Goal: Information Seeking & Learning: Check status

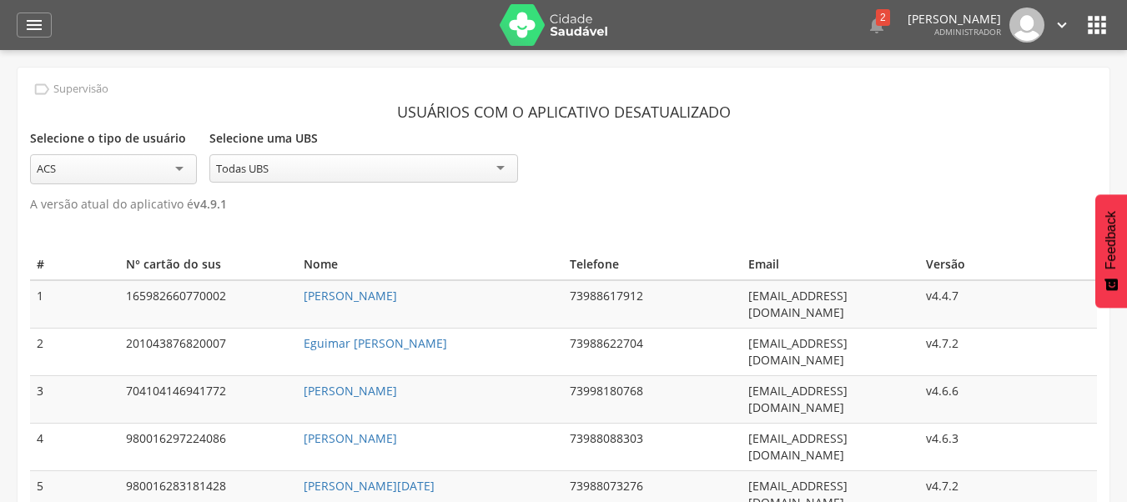
scroll to position [50, 0]
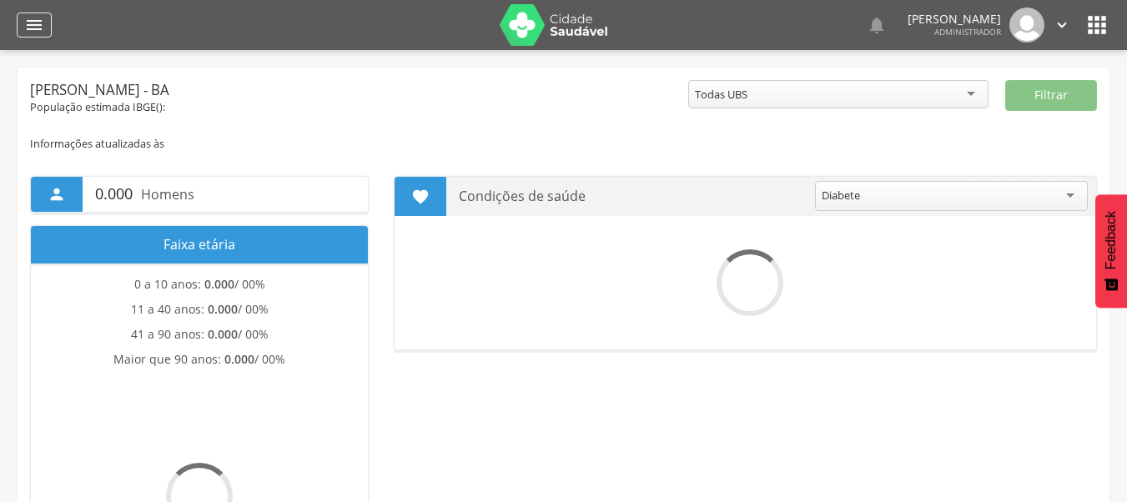
click at [52, 28] on div " Dashboard Supervisão Produtividade Mapa da cidade Mapa de cobertura Ranking A…" at bounding box center [564, 25] width 1094 height 50
click at [43, 28] on icon "" at bounding box center [34, 25] width 20 height 20
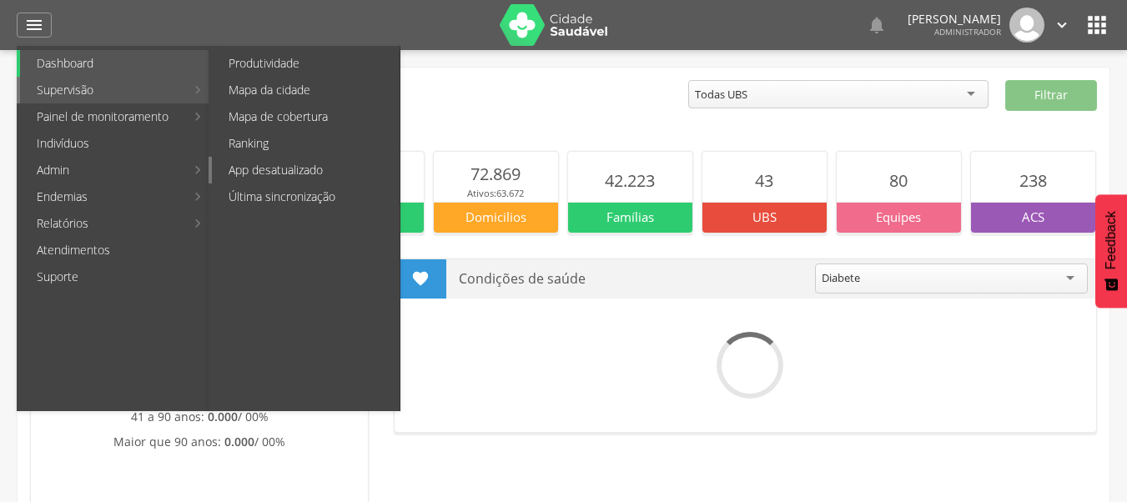
click at [324, 179] on link "App desatualizado" at bounding box center [306, 170] width 188 height 27
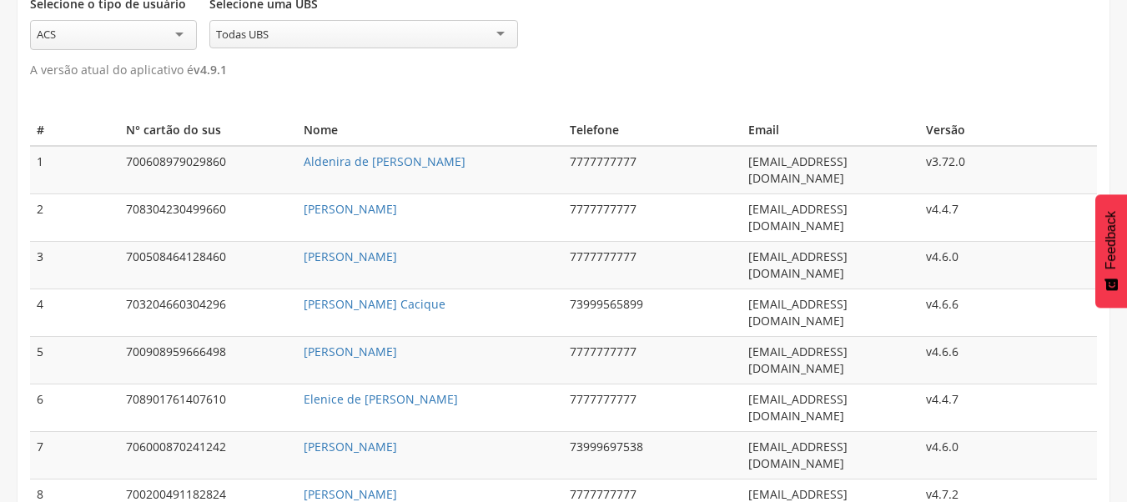
scroll to position [83, 0]
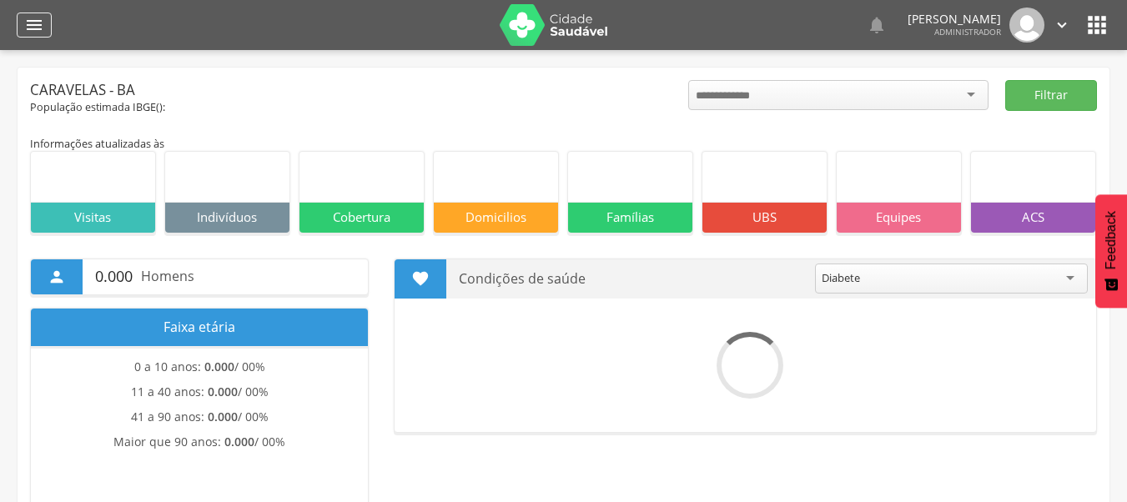
click at [45, 23] on div "" at bounding box center [34, 25] width 35 height 25
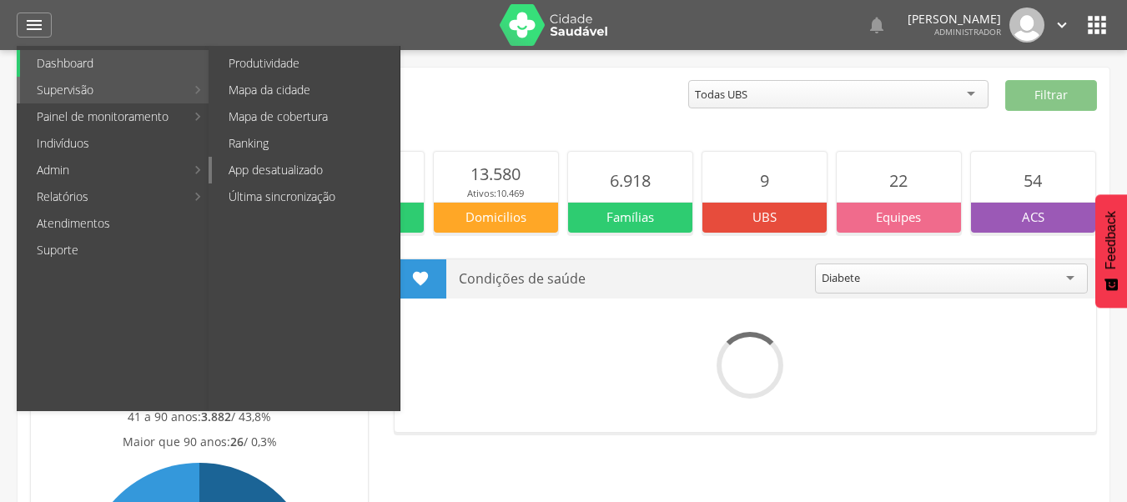
click at [299, 173] on link "App desatualizado" at bounding box center [306, 170] width 188 height 27
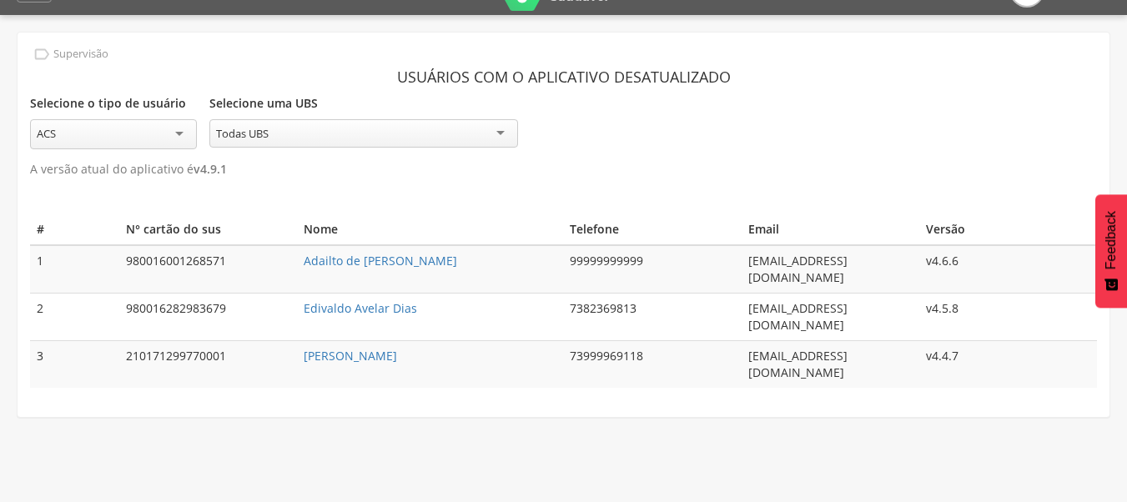
scroll to position [50, 0]
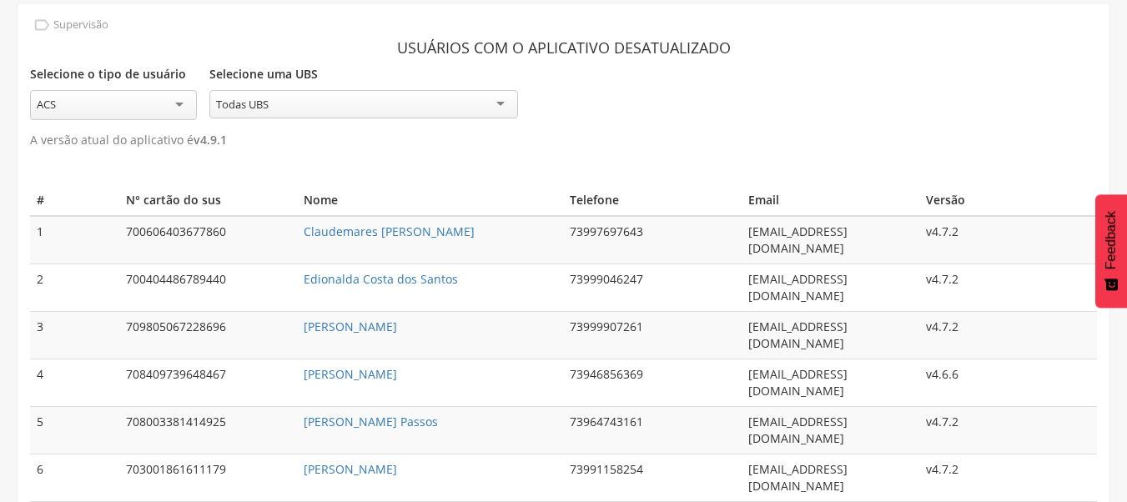
scroll to position [83, 0]
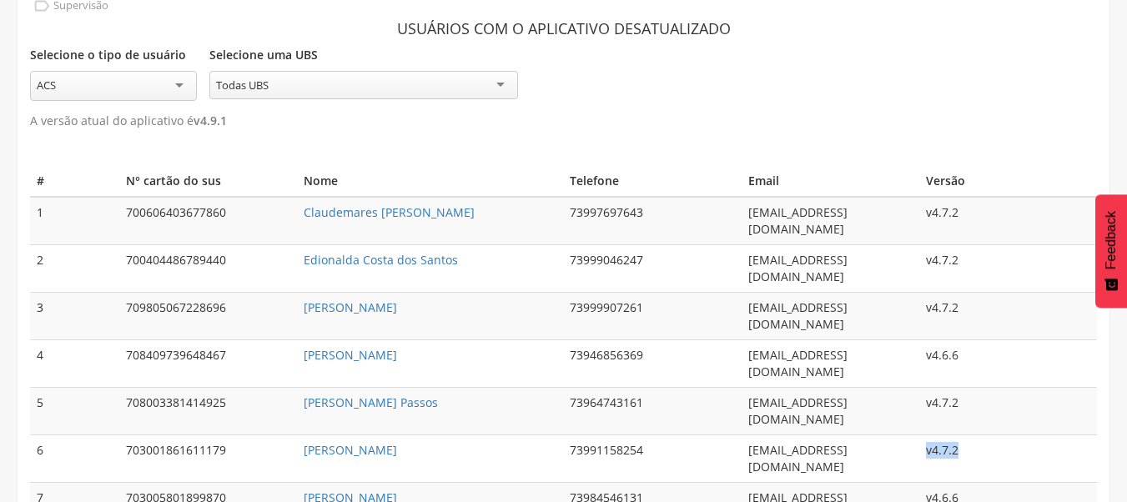
drag, startPoint x: 923, startPoint y: 365, endPoint x: 961, endPoint y: 374, distance: 39.3
click at [961, 435] on td "v4.7.2" at bounding box center [1008, 459] width 178 height 48
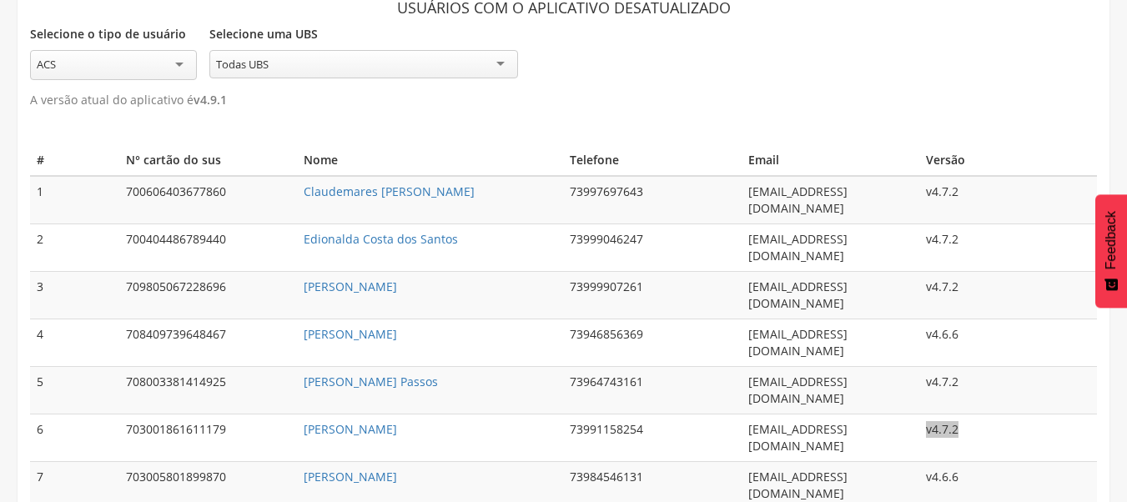
scroll to position [115, 0]
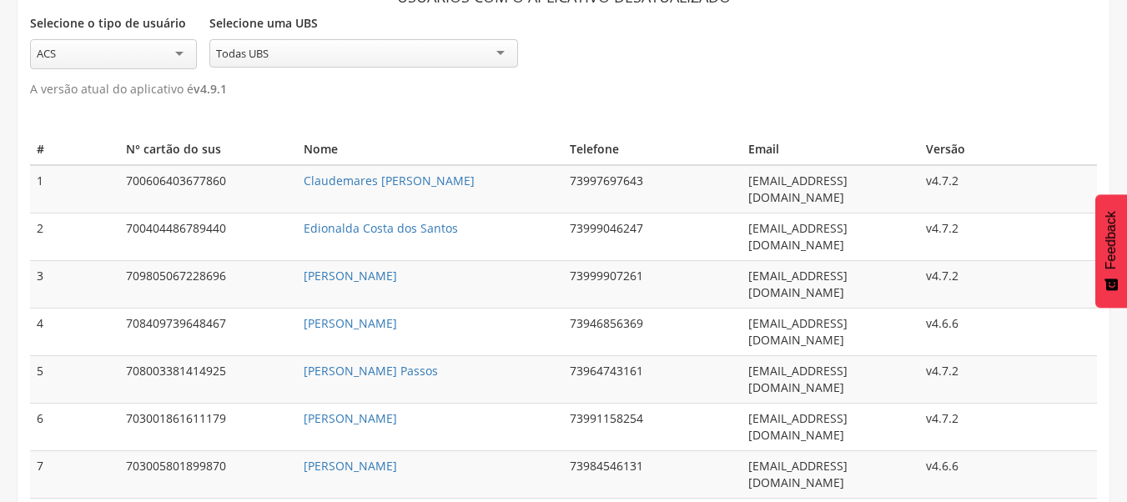
type input "**********"
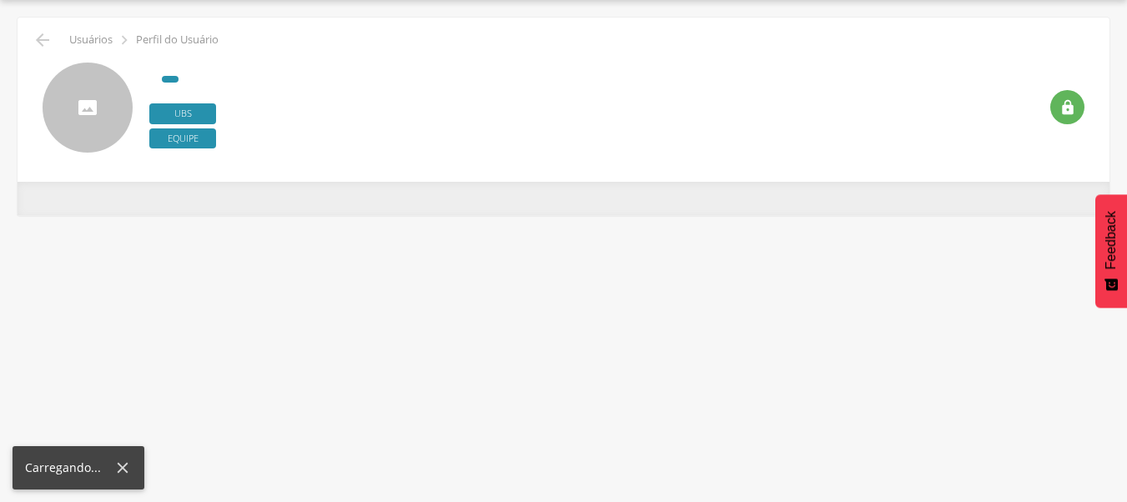
scroll to position [50, 0]
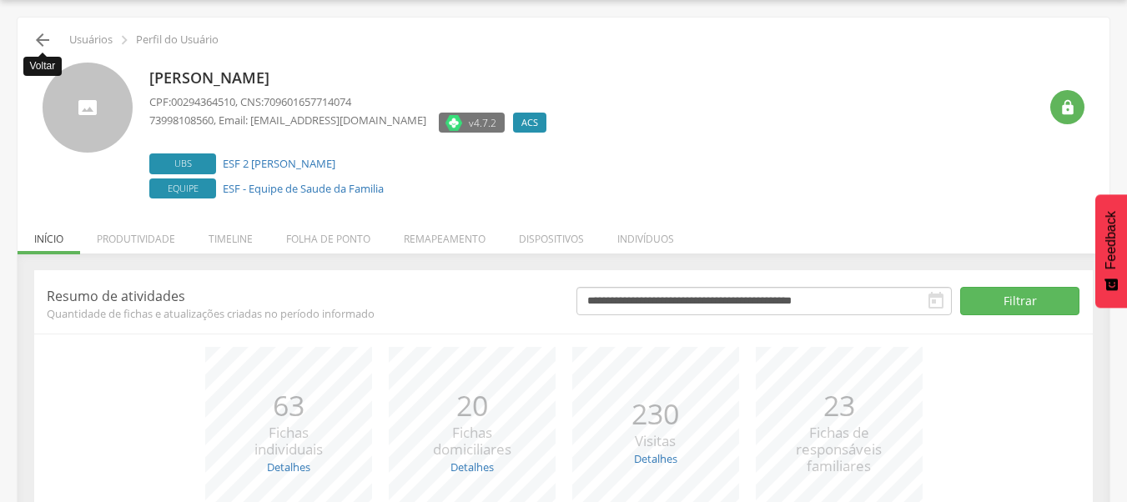
click at [38, 35] on icon "" at bounding box center [43, 40] width 20 height 20
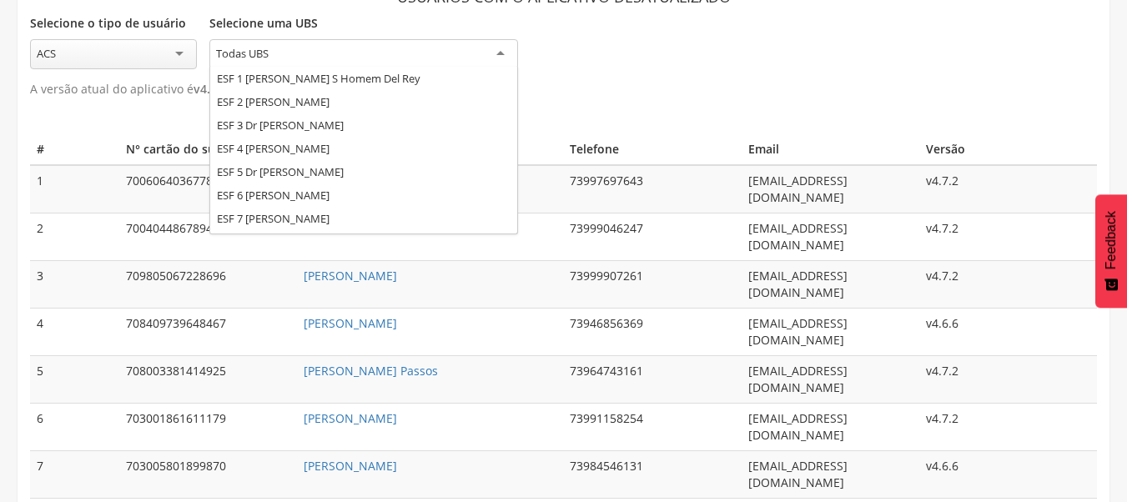
scroll to position [67, 0]
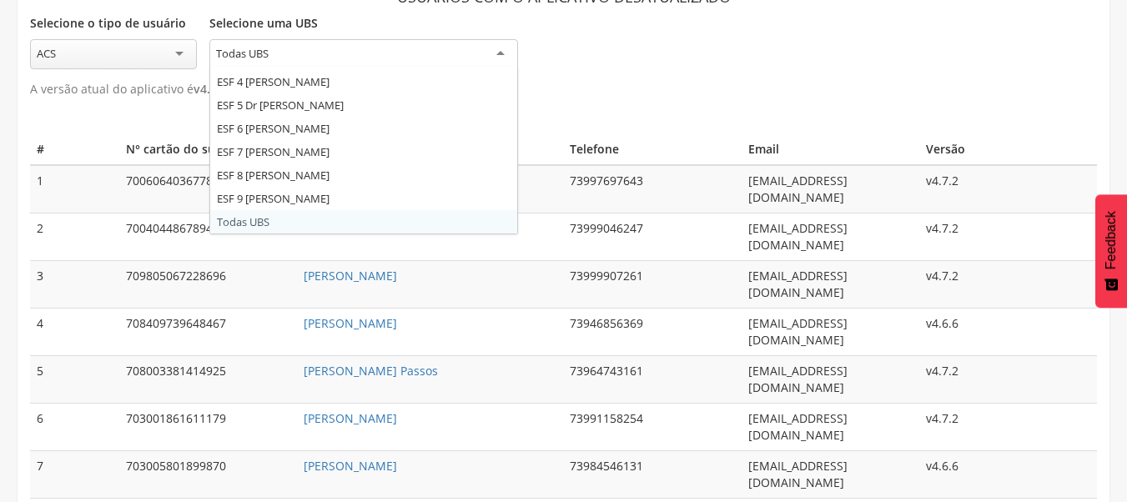
click at [242, 50] on div "Todas UBS" at bounding box center [242, 53] width 53 height 15
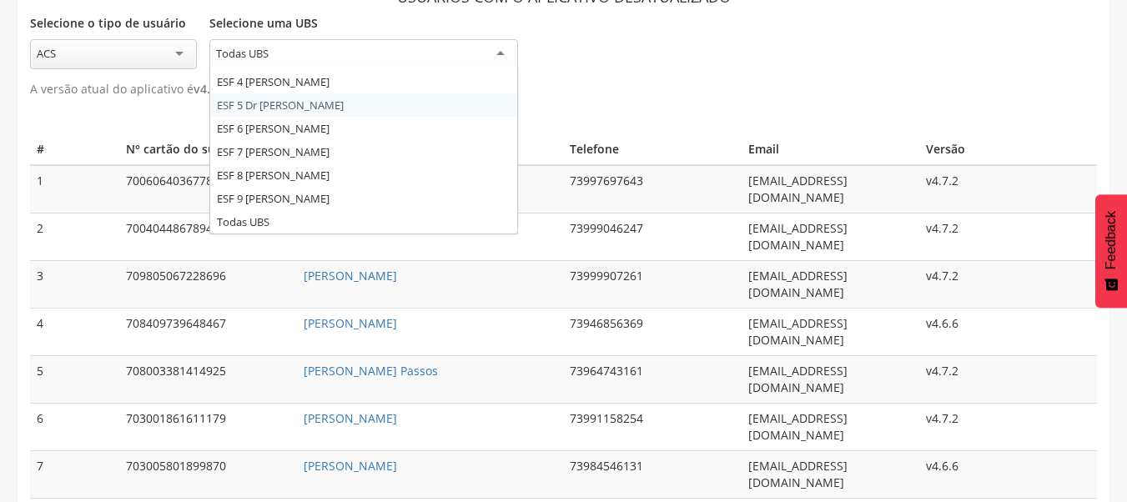
click at [626, 106] on div " Supervisão Usuários com o aplicativo desatualizado Selecione o tipo de usuári…" at bounding box center [564, 310] width 1092 height 717
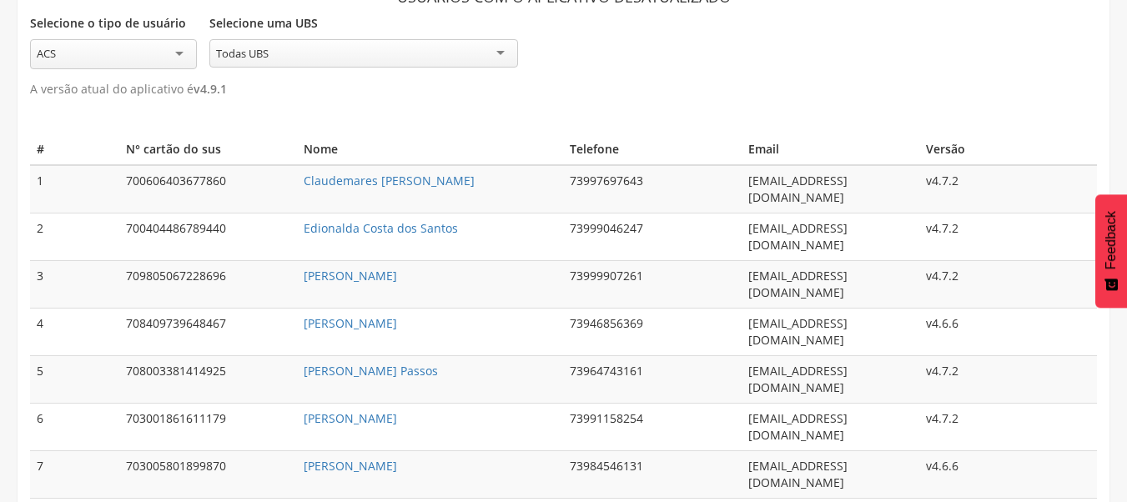
click at [127, 48] on div "ACS" at bounding box center [113, 54] width 167 height 30
click at [753, 130] on div " Supervisão Usuários com o aplicativo desatualizado Selecione o tipo de usuári…" at bounding box center [564, 310] width 1092 height 716
click at [605, 150] on th "Telefone" at bounding box center [652, 148] width 178 height 31
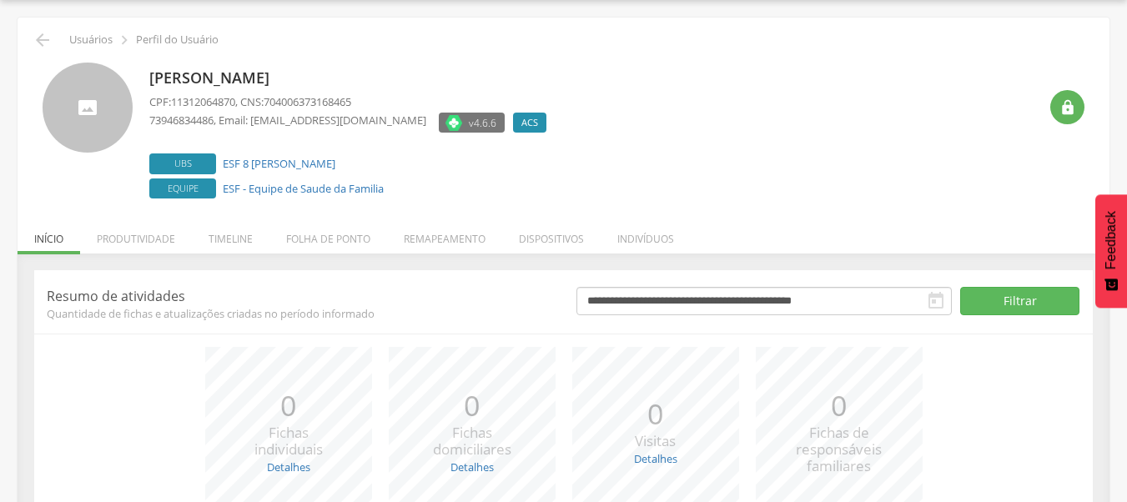
drag, startPoint x: 148, startPoint y: 74, endPoint x: 503, endPoint y: 79, distance: 354.6
click at [503, 79] on div "Wellington Pereira de Oliveira CPF: 11312064870 , CNS: 704006373168465 73946834…" at bounding box center [564, 133] width 1042 height 140
copy p "[PERSON_NAME]"
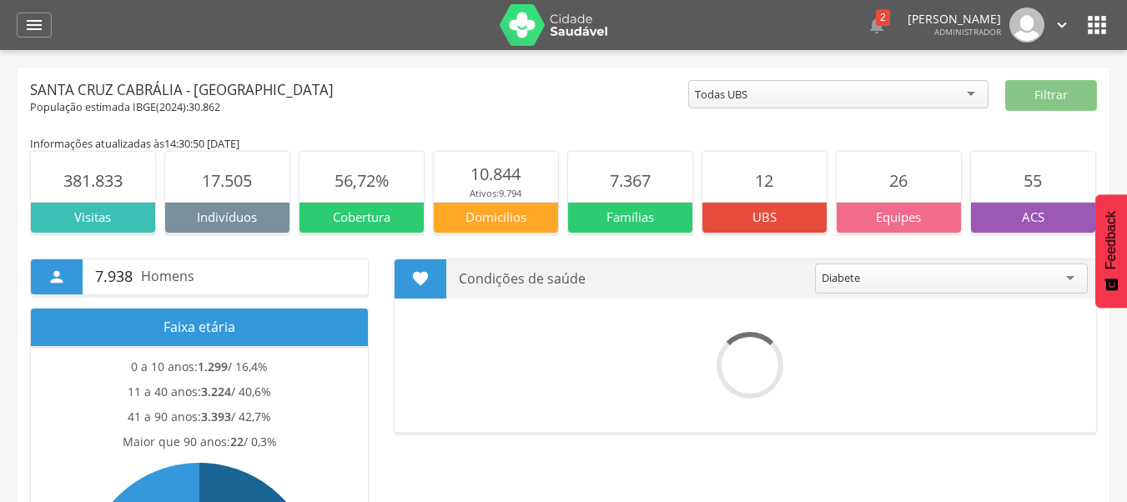
click at [52, 32] on div " Dashboard Supervisão Produtividade Mapa da cidade Mapa de cobertura Ranking A…" at bounding box center [564, 25] width 1094 height 50
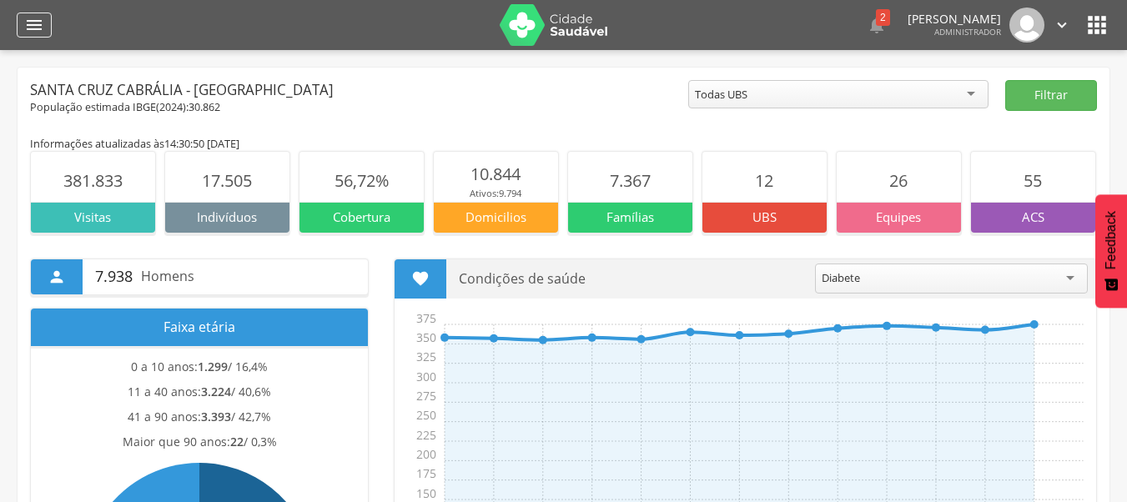
click at [49, 32] on div " Dashboard Supervisão Produtividade Mapa da cidade Mapa de cobertura Ranking A…" at bounding box center [564, 25] width 1094 height 50
click at [46, 33] on div "" at bounding box center [34, 25] width 35 height 25
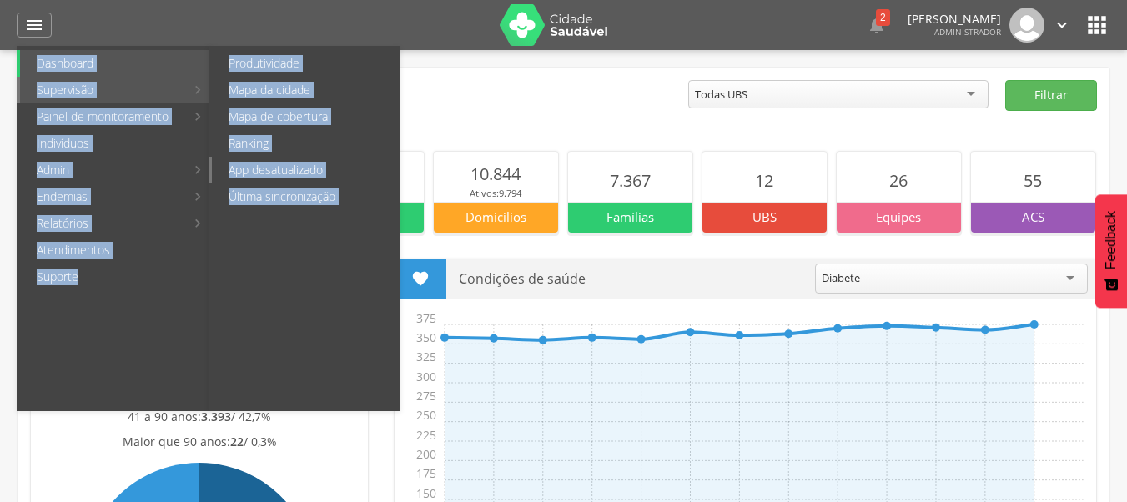
click at [325, 176] on link "App desatualizado" at bounding box center [306, 170] width 188 height 27
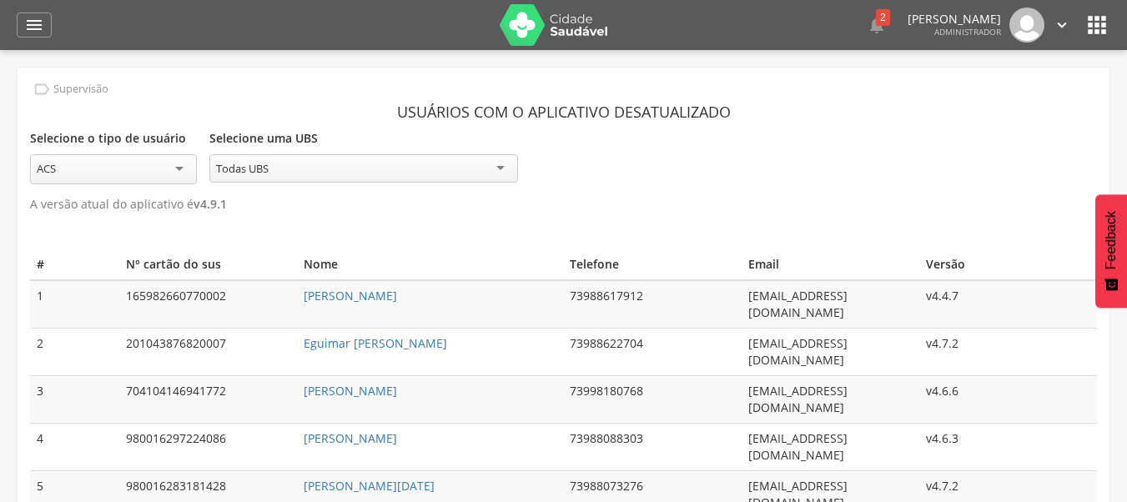
click at [672, 133] on div "Selecione o tipo de usuário *** ACS Selecione uma UBS ********* Todas UBS Todas…" at bounding box center [563, 156] width 1067 height 58
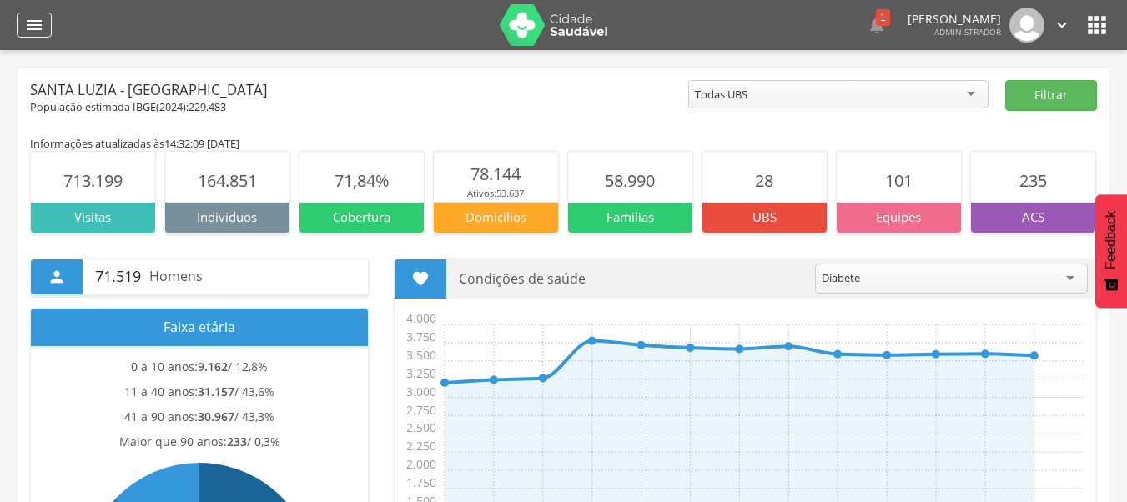
click at [39, 23] on icon "" at bounding box center [34, 25] width 20 height 20
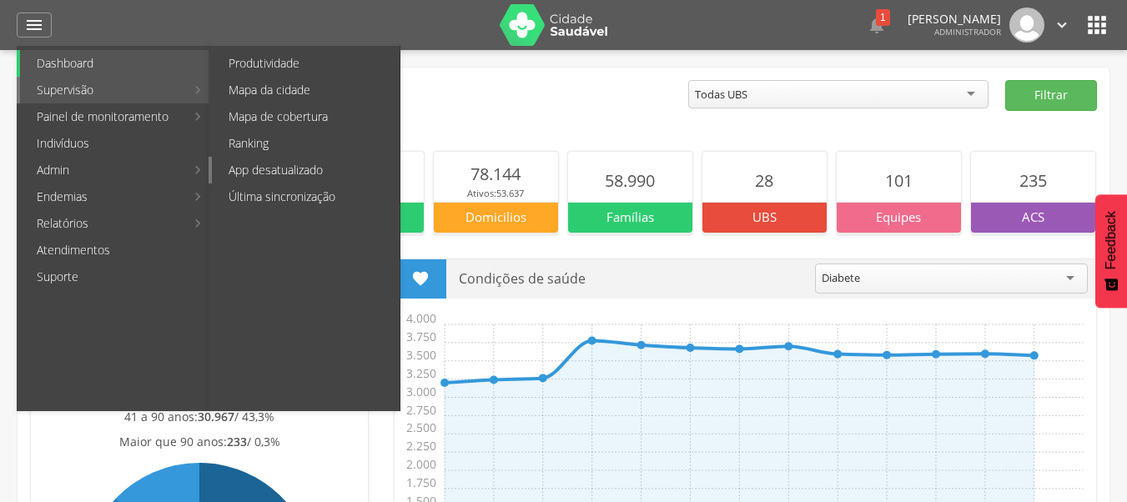
click at [325, 175] on link "App desatualizado" at bounding box center [306, 170] width 188 height 27
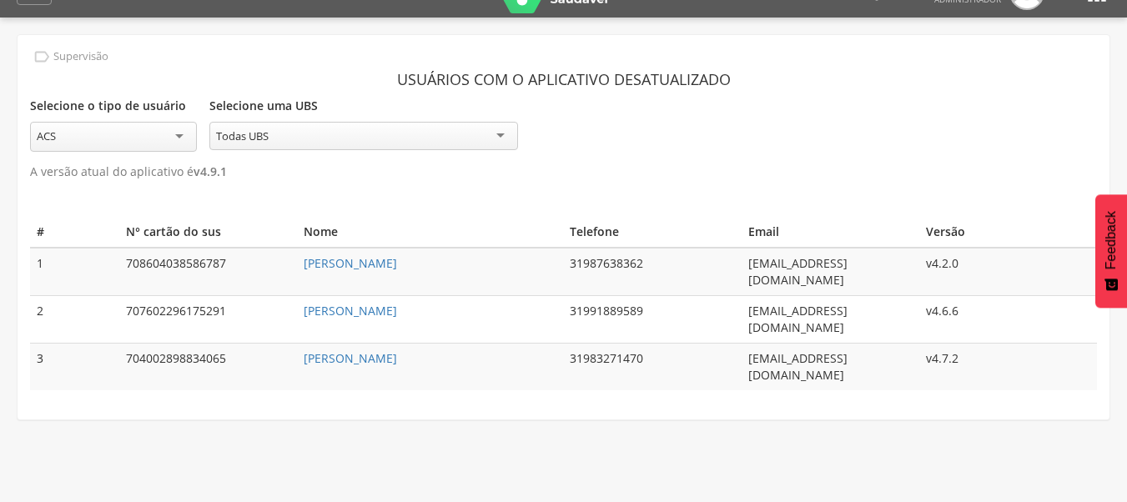
scroll to position [50, 0]
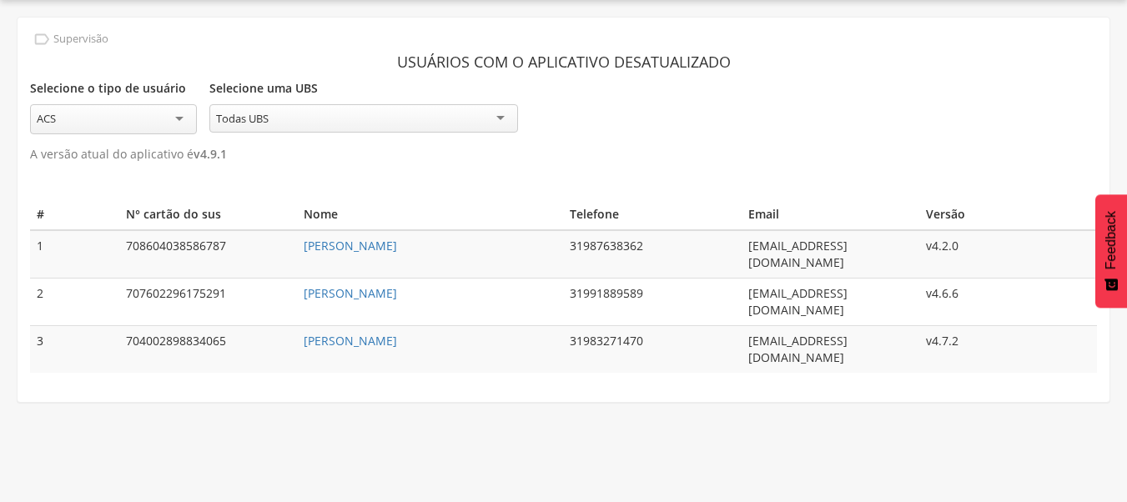
click at [633, 120] on div "Selecione o tipo de usuário *** ACS Selecione uma UBS ********* Todas UBS Todas…" at bounding box center [563, 106] width 1067 height 58
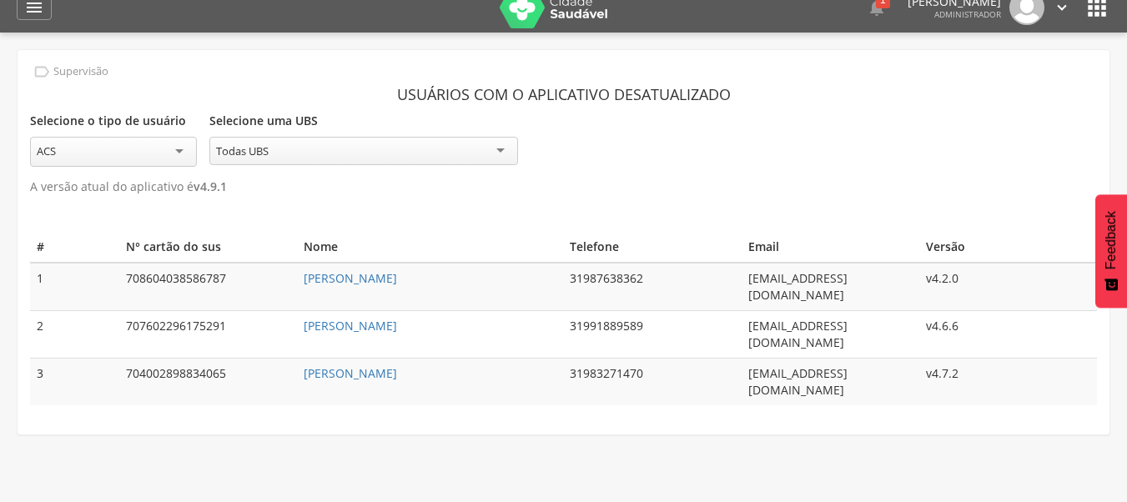
scroll to position [0, 0]
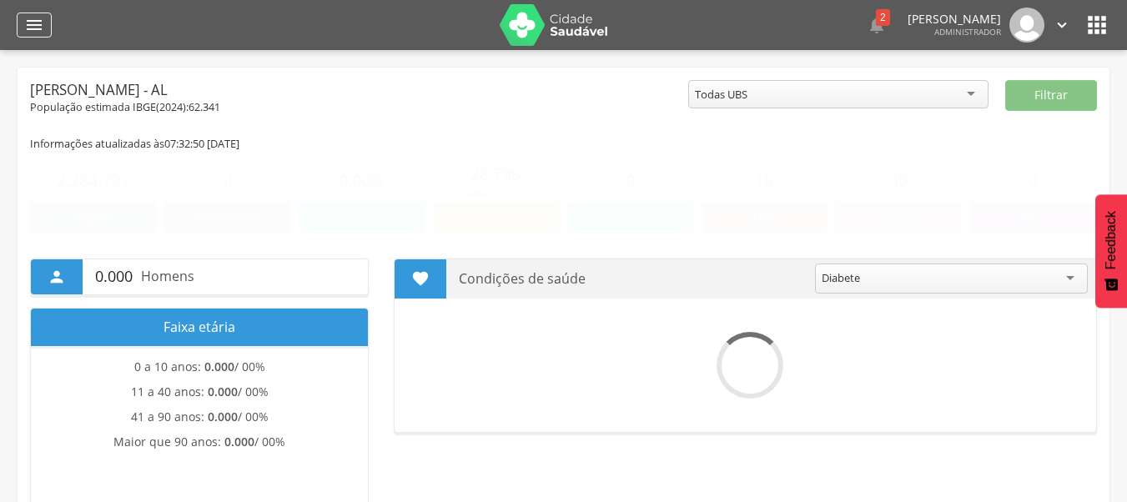
click at [25, 28] on icon "" at bounding box center [34, 25] width 20 height 20
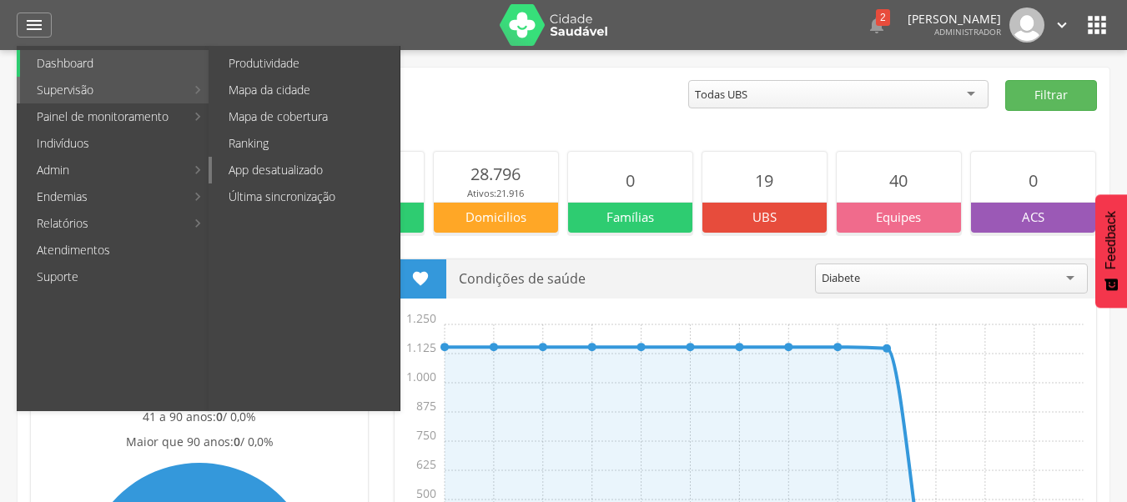
click at [326, 162] on link "App desatualizado" at bounding box center [306, 170] width 188 height 27
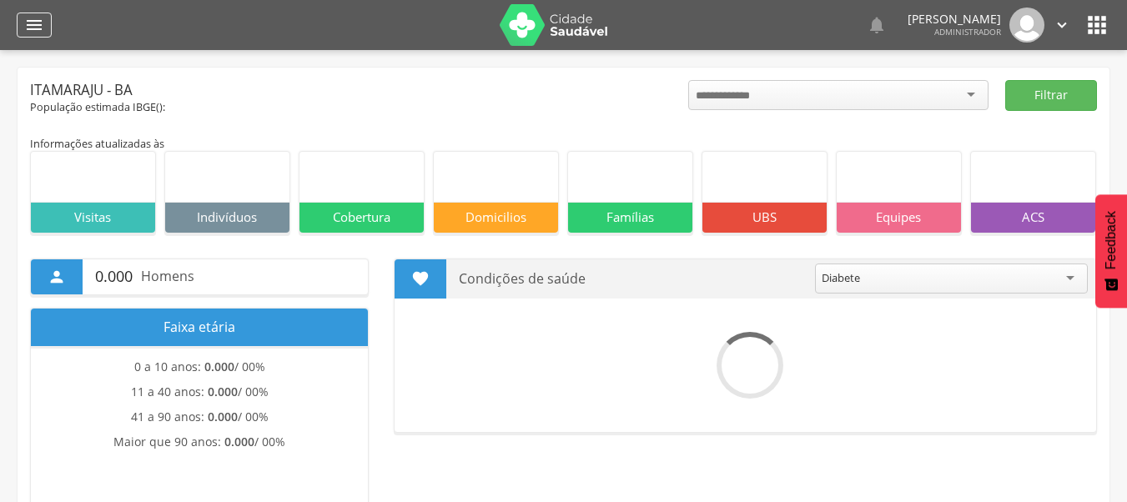
click at [39, 34] on icon "" at bounding box center [34, 25] width 20 height 20
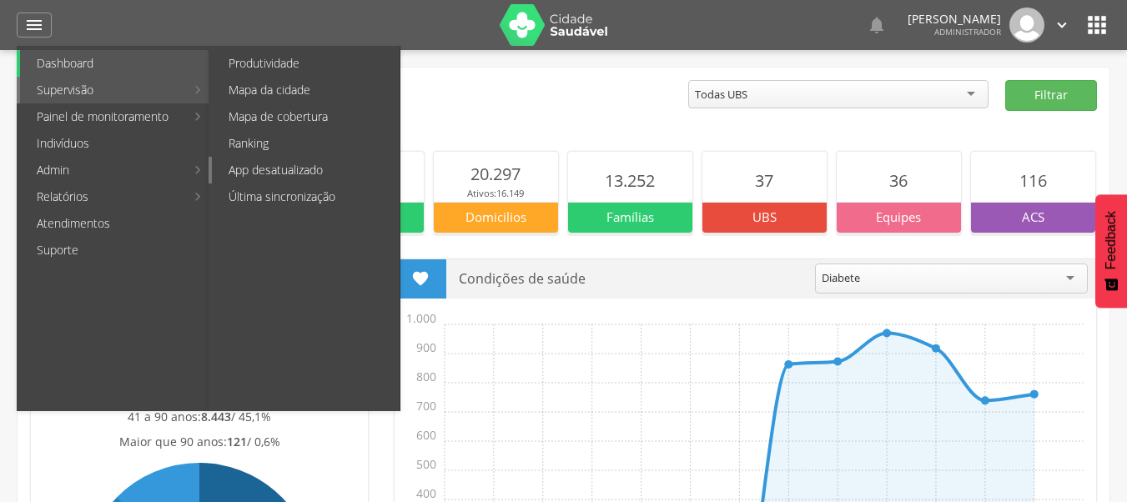
click at [302, 166] on link "App desatualizado" at bounding box center [306, 170] width 188 height 27
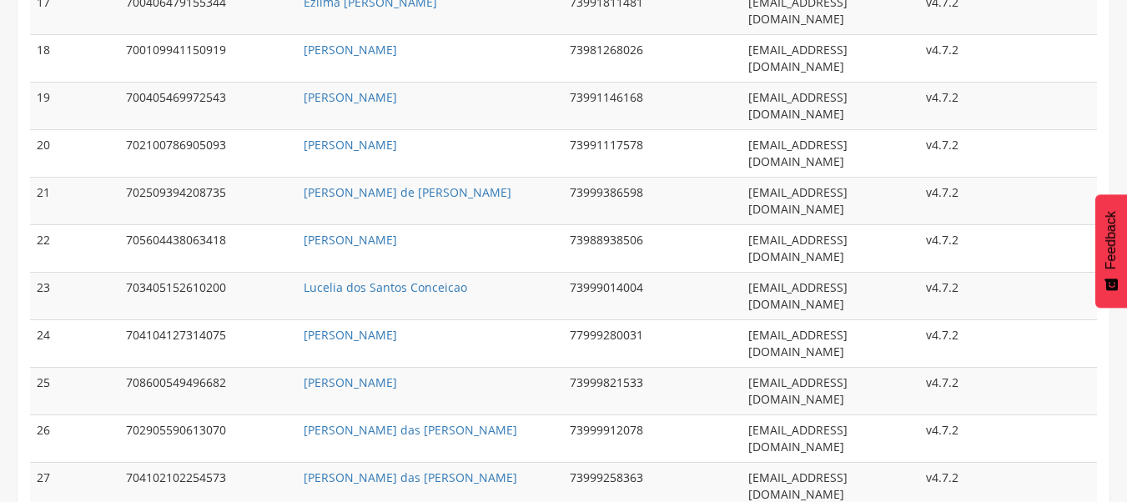
scroll to position [1072, 0]
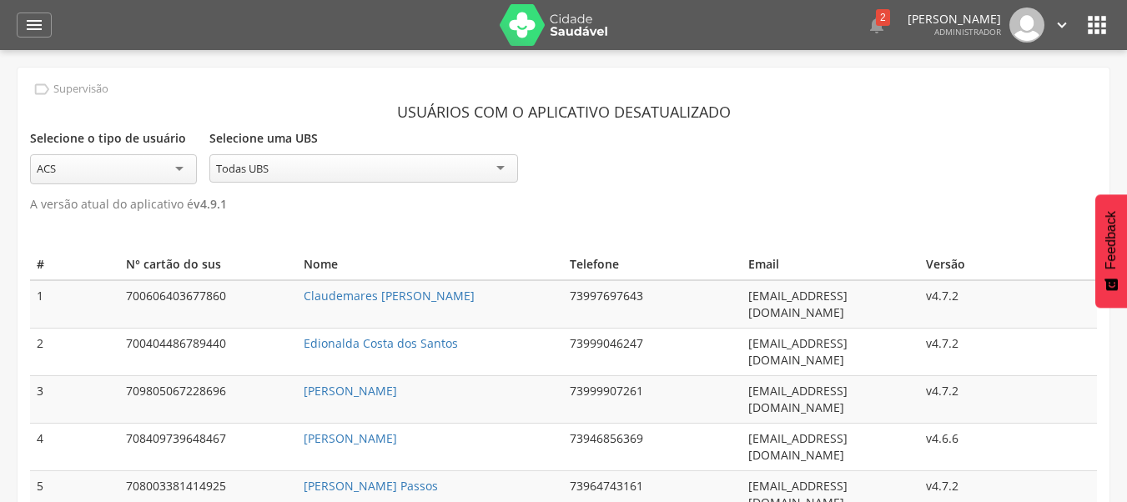
click at [1097, 27] on icon "" at bounding box center [1097, 25] width 27 height 27
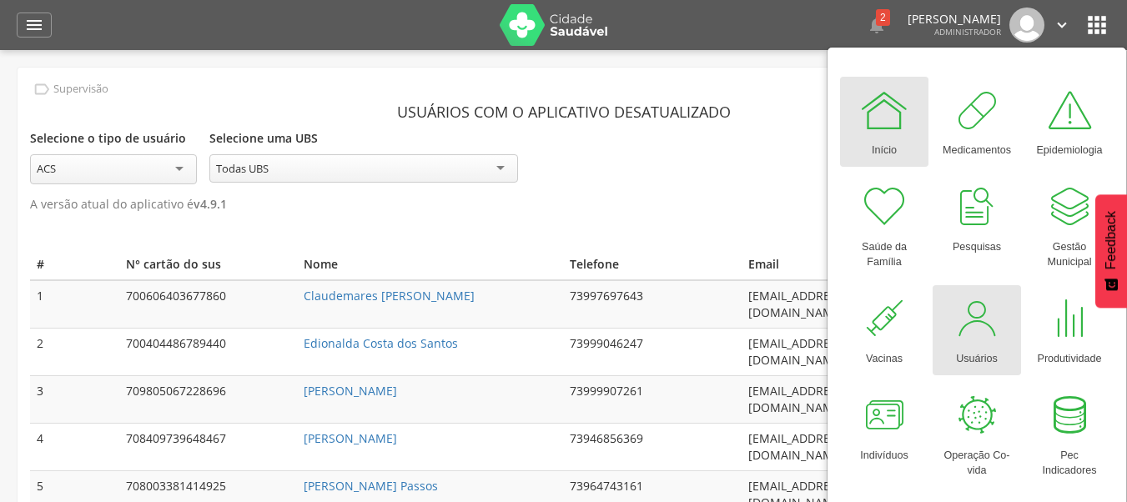
click at [975, 301] on div at bounding box center [977, 319] width 50 height 50
